Goal: Information Seeking & Learning: Learn about a topic

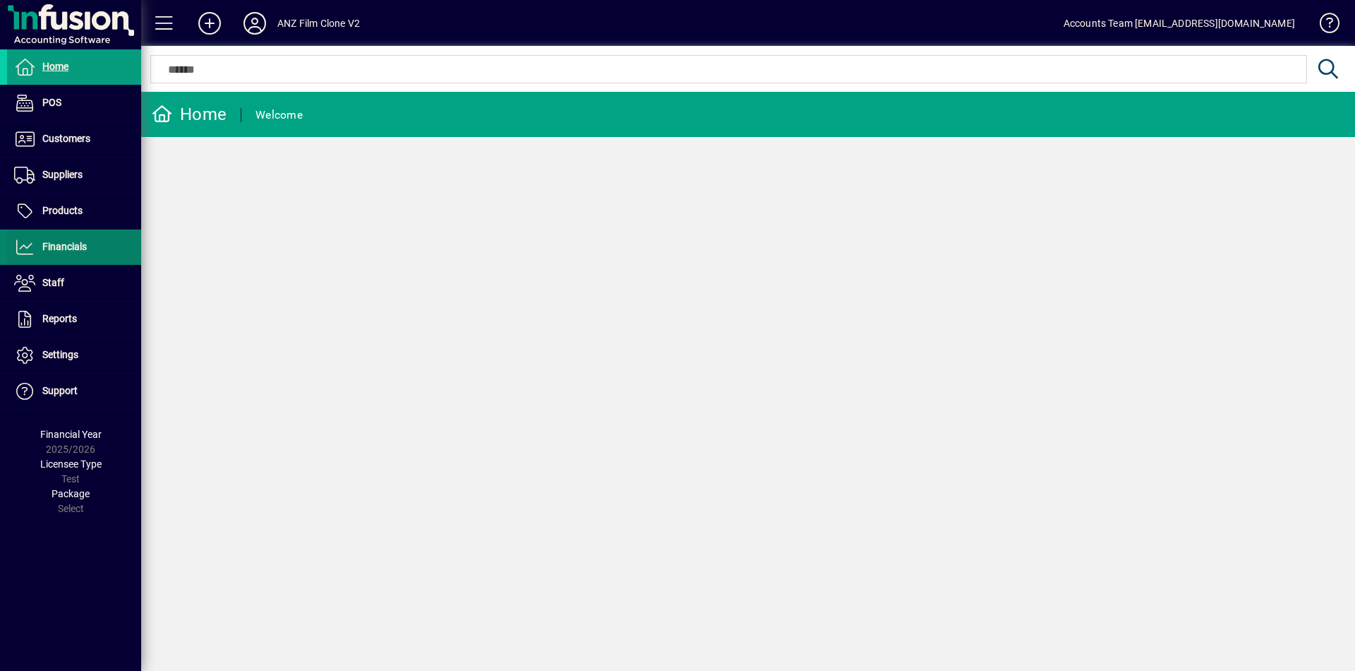
click at [86, 244] on span "Financials" at bounding box center [64, 246] width 44 height 11
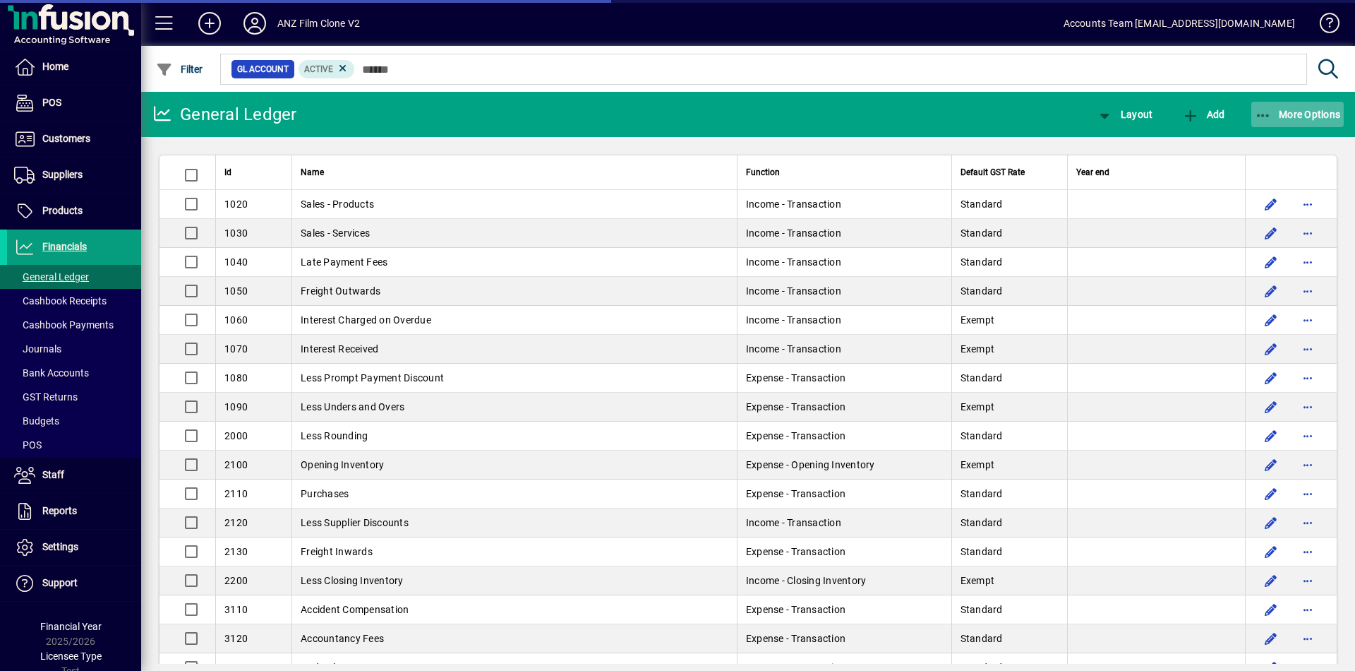
click at [1294, 110] on span "More Options" at bounding box center [1298, 114] width 86 height 11
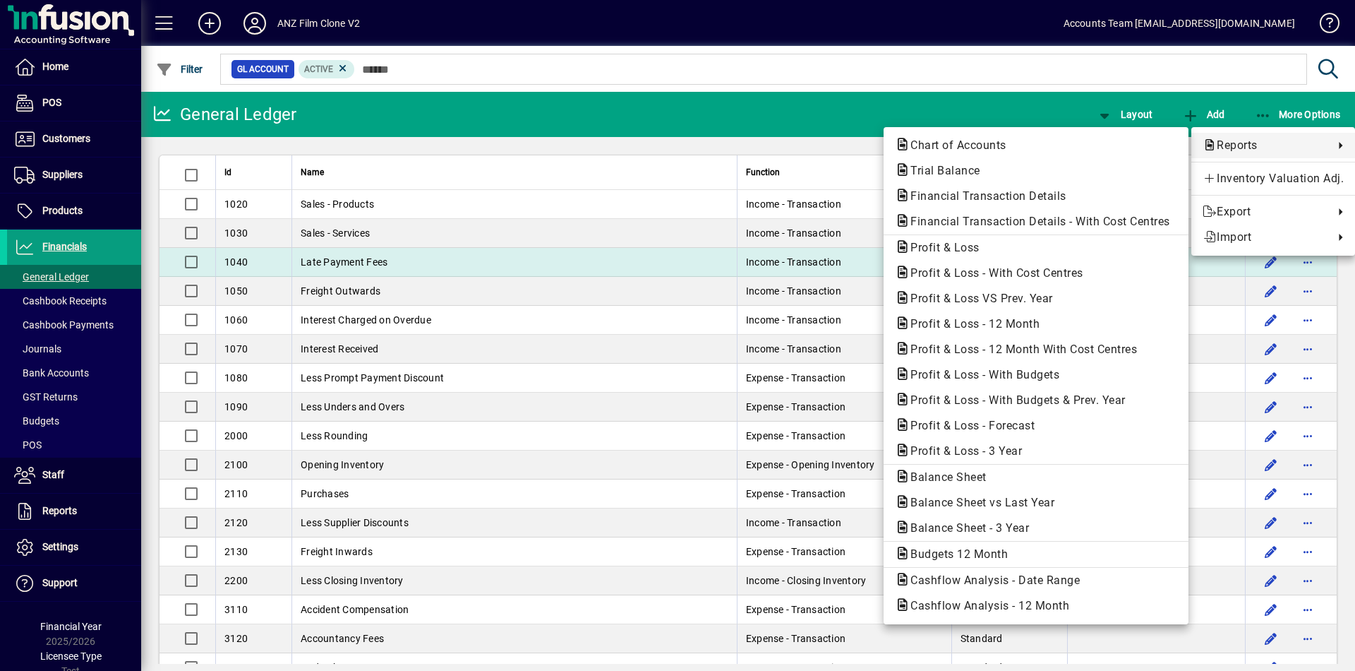
click at [944, 249] on span "Profit & Loss" at bounding box center [941, 247] width 92 height 13
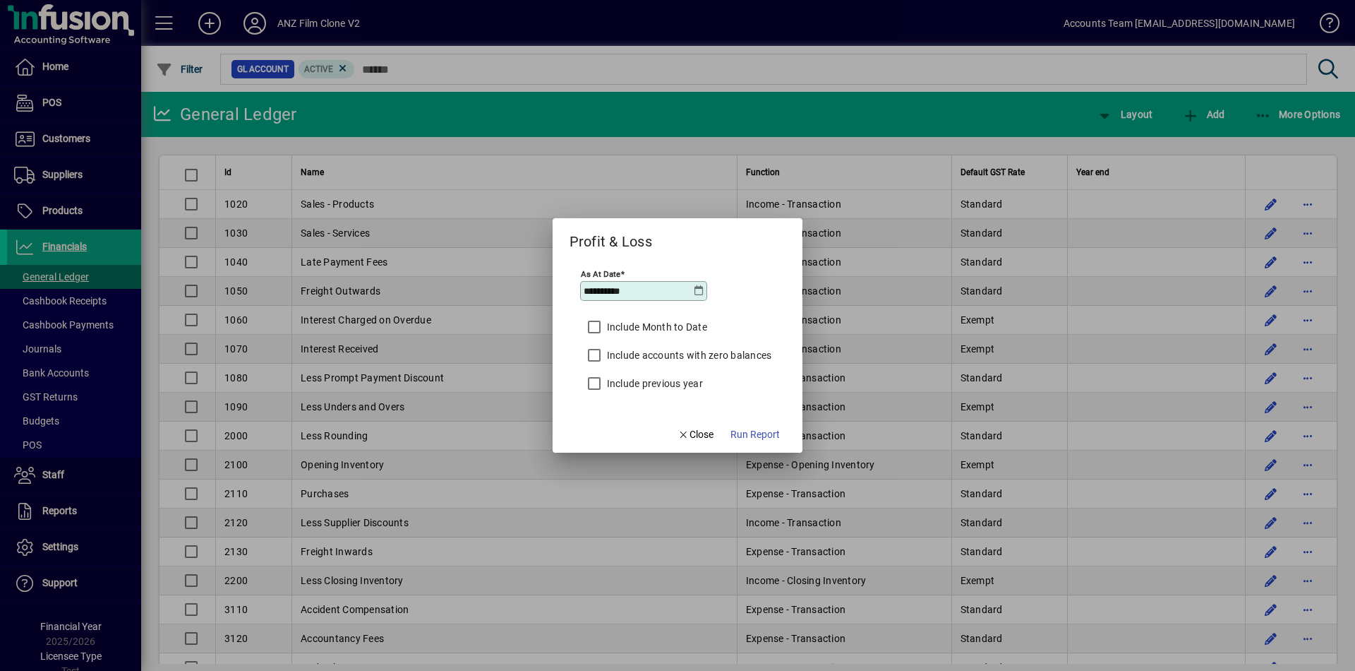
click at [696, 291] on icon at bounding box center [698, 290] width 11 height 11
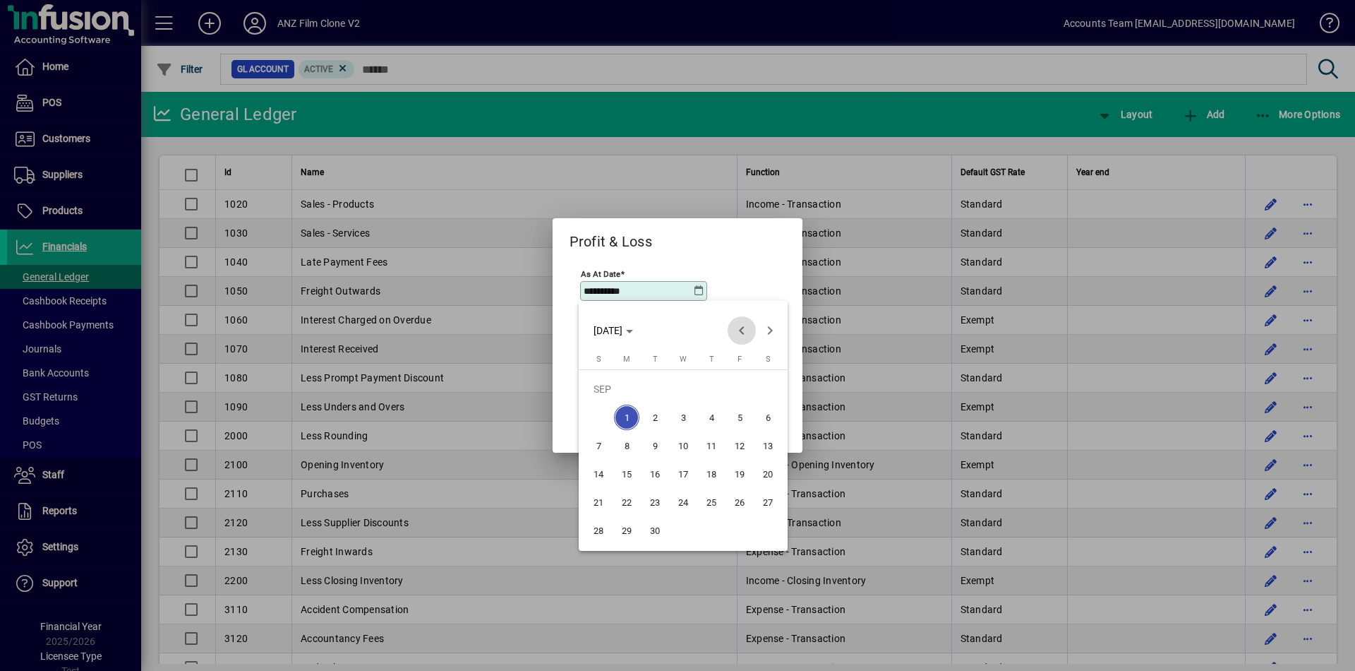
click at [735, 327] on span "Previous month" at bounding box center [742, 330] width 28 height 28
click at [735, 326] on span "Previous month" at bounding box center [742, 330] width 28 height 28
click at [711, 529] on span "31" at bounding box center [711, 529] width 25 height 25
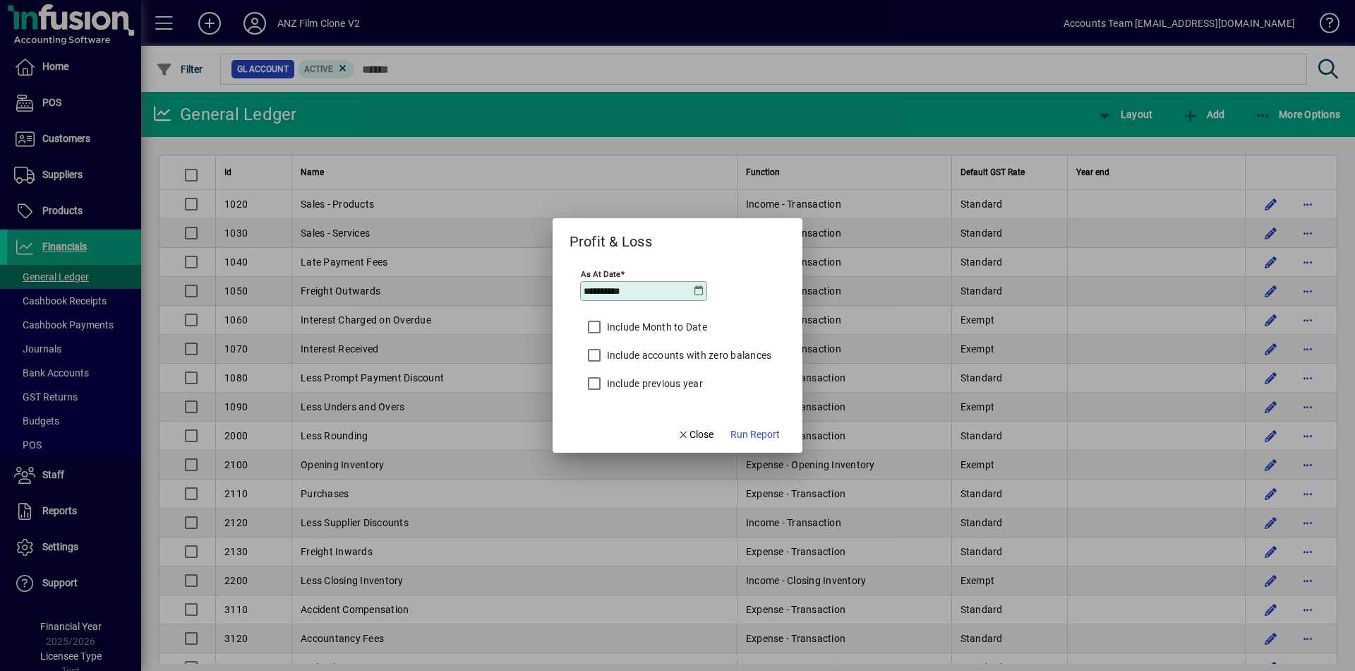
type input "**********"
click at [766, 438] on span "Run Report" at bounding box center [754, 434] width 49 height 15
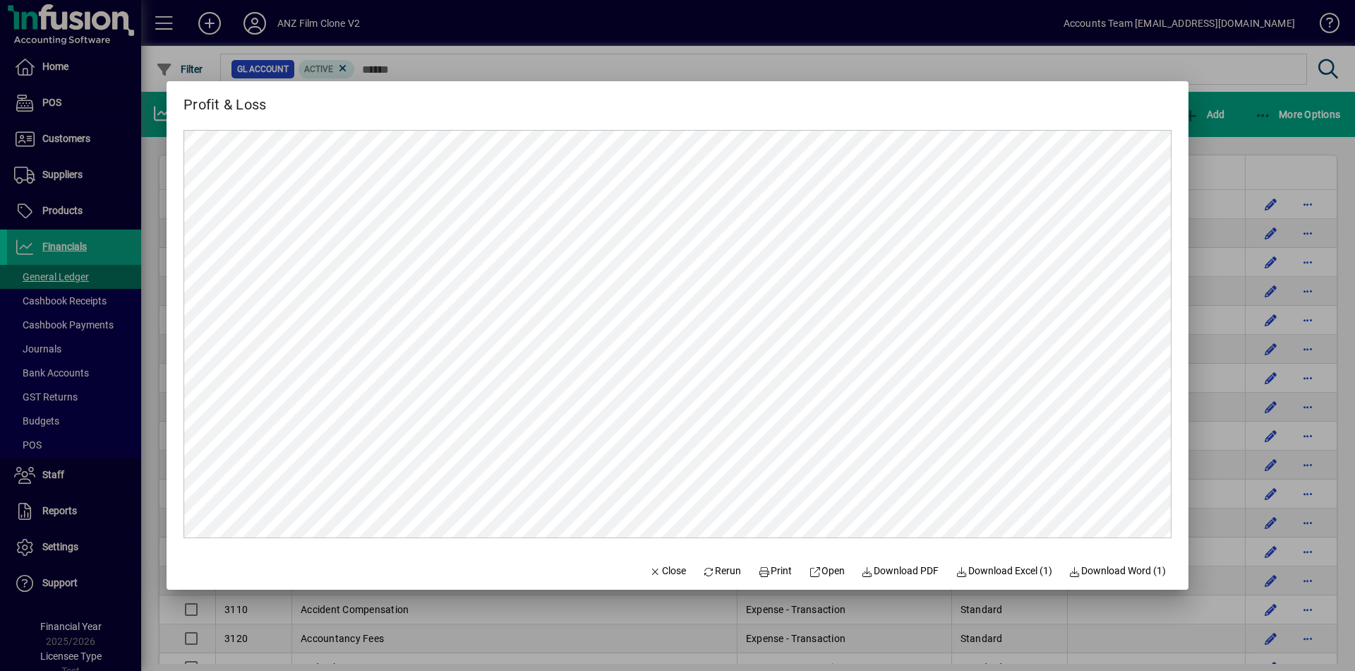
click at [1225, 81] on div at bounding box center [677, 335] width 1355 height 671
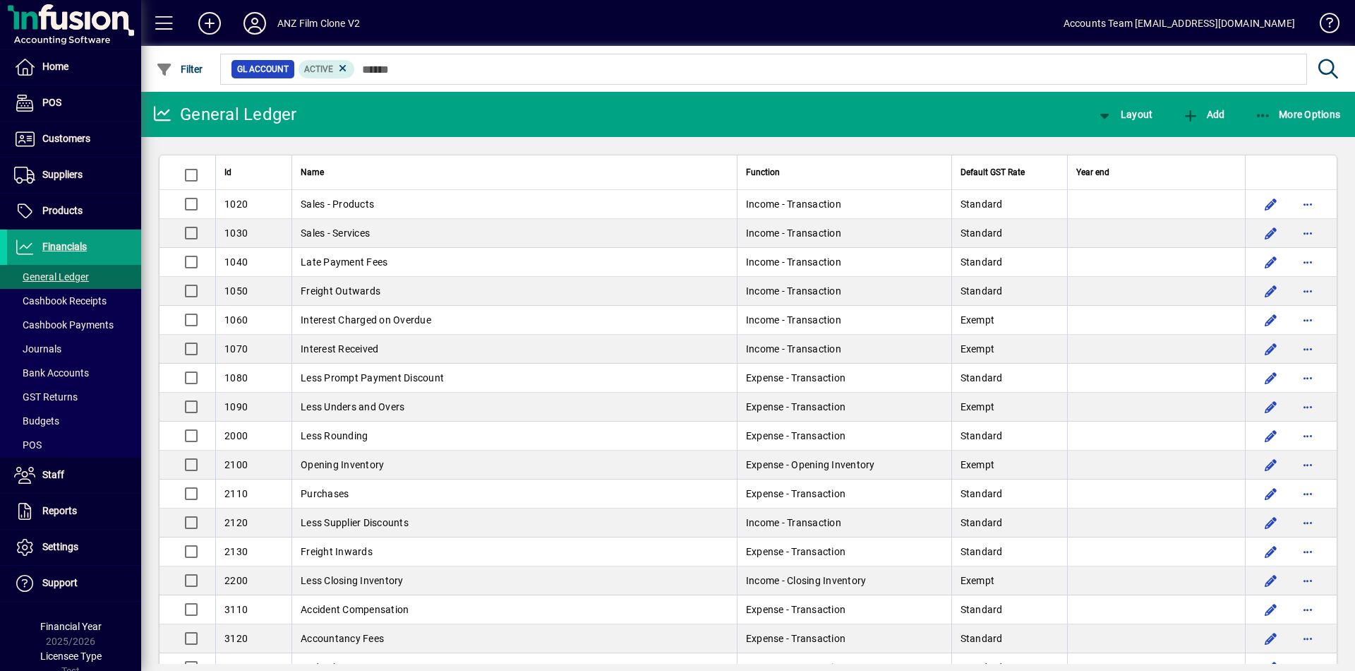
click at [248, 26] on icon at bounding box center [255, 23] width 28 height 23
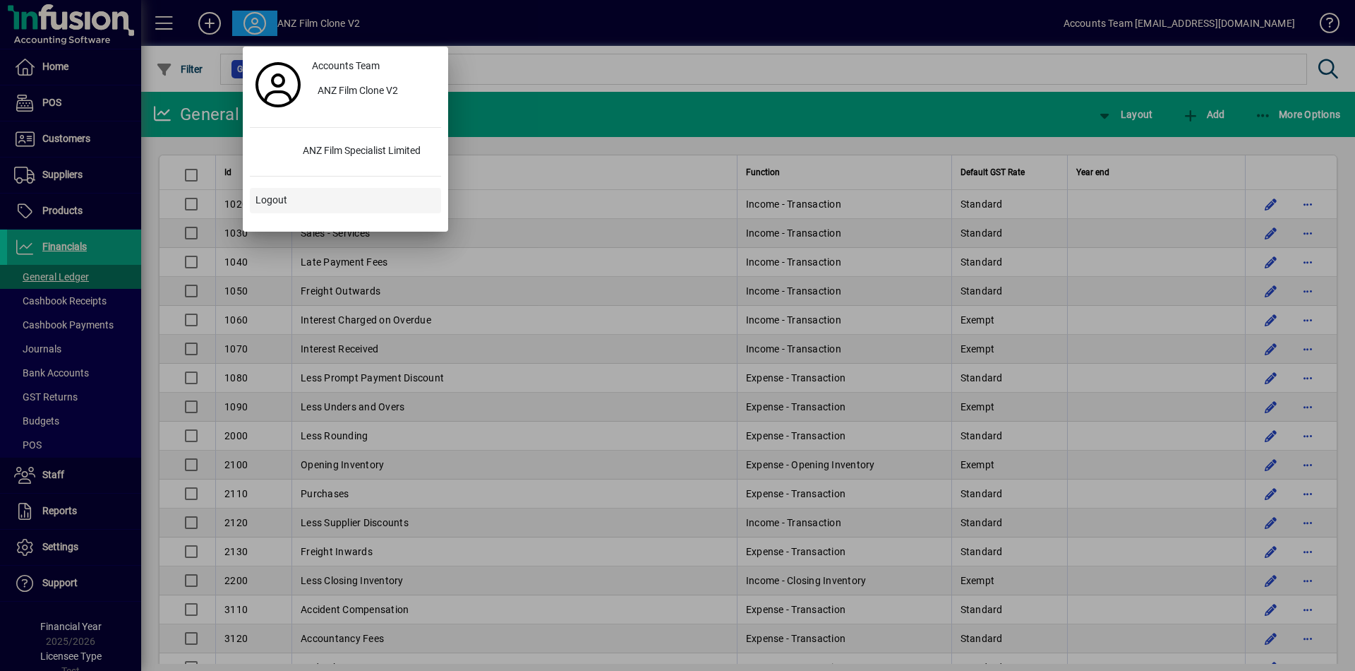
click at [270, 202] on span "Logout" at bounding box center [271, 200] width 32 height 15
